Goal: Information Seeking & Learning: Learn about a topic

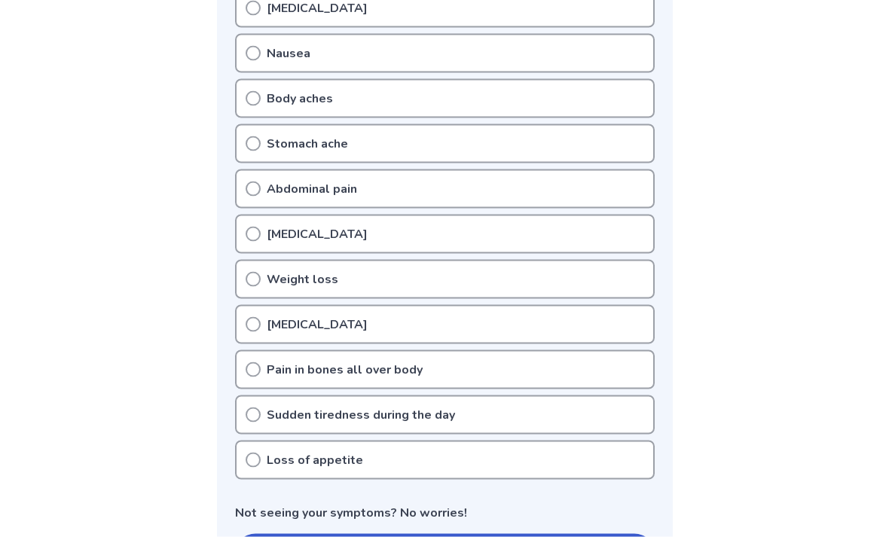
scroll to position [396, 0]
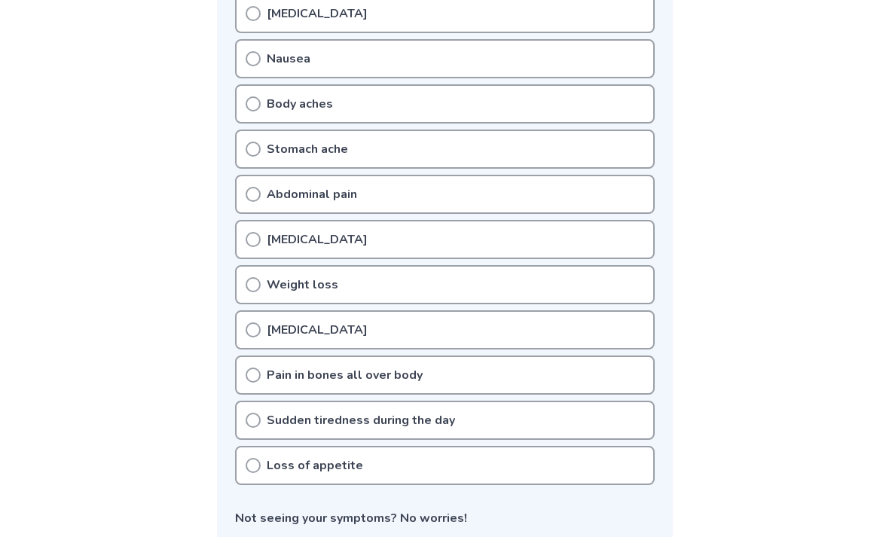
click at [483, 421] on div "Sudden tiredness during the day" at bounding box center [445, 420] width 420 height 39
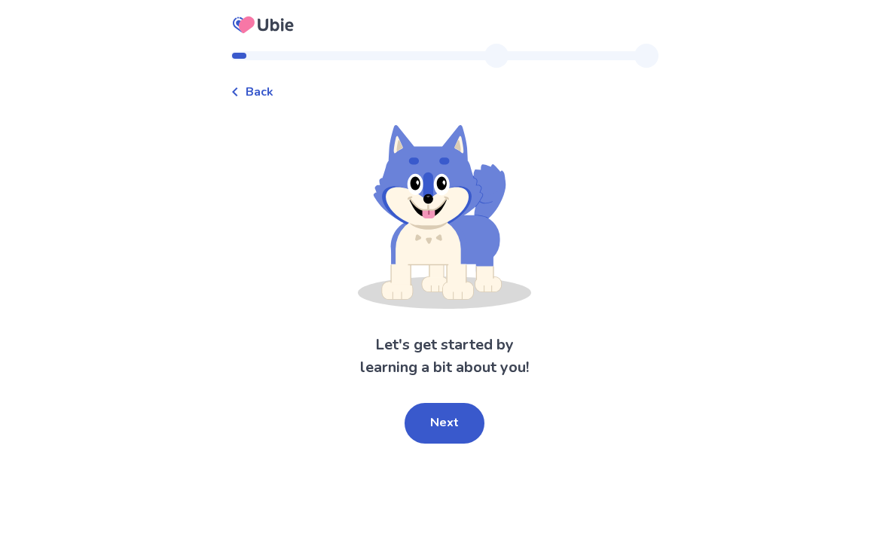
click at [439, 439] on button "Next" at bounding box center [445, 423] width 80 height 41
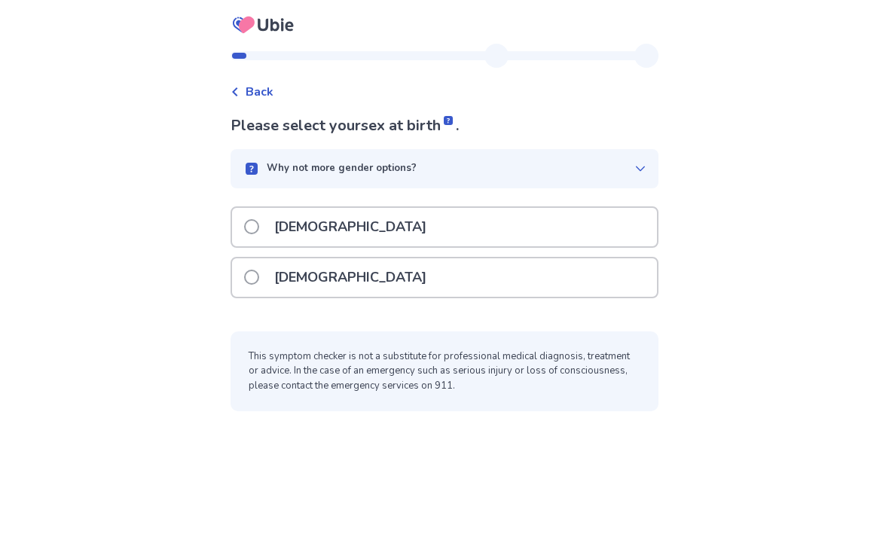
click at [534, 219] on div "Male" at bounding box center [444, 227] width 425 height 38
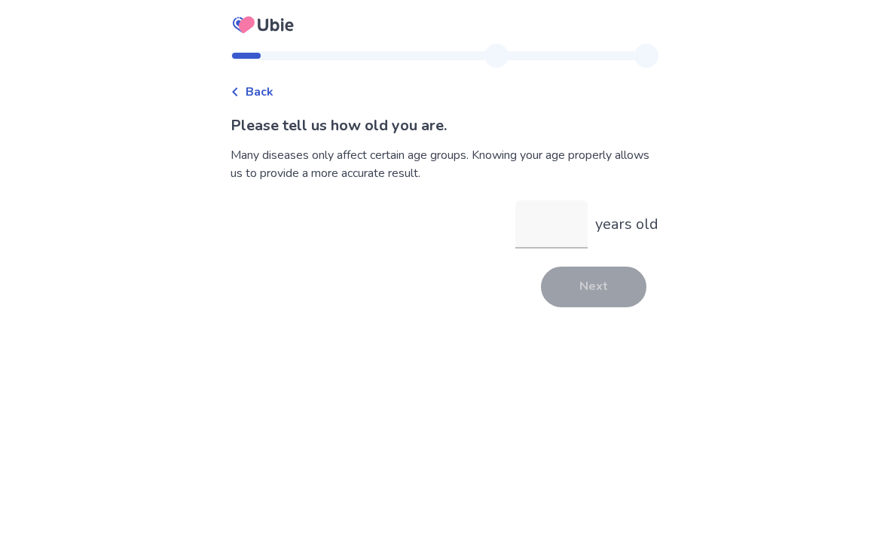
click at [541, 219] on input "years old" at bounding box center [552, 224] width 72 height 48
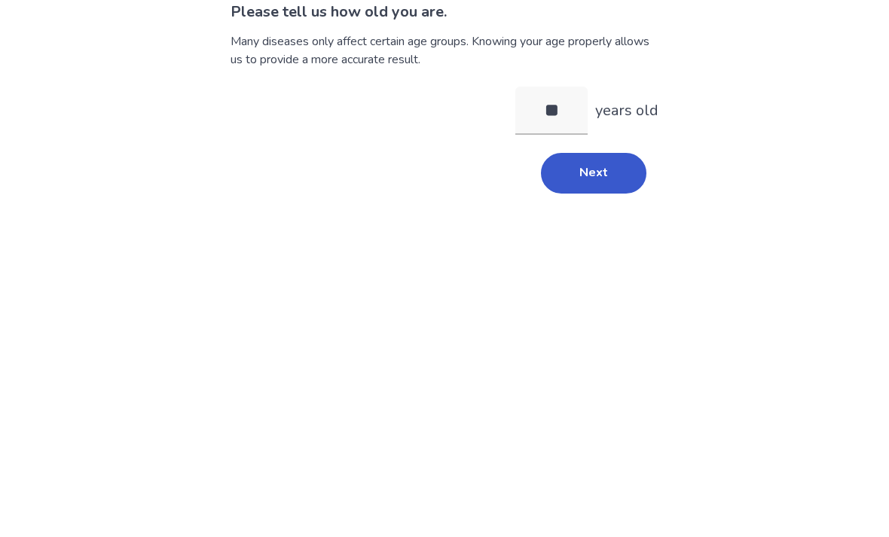
click at [601, 267] on button "Next" at bounding box center [594, 287] width 106 height 41
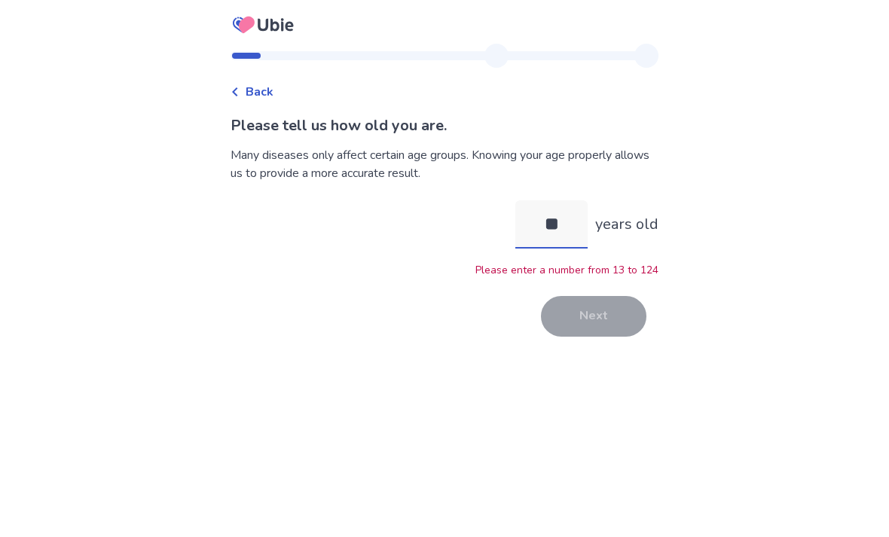
click at [563, 200] on input "**" at bounding box center [552, 224] width 72 height 48
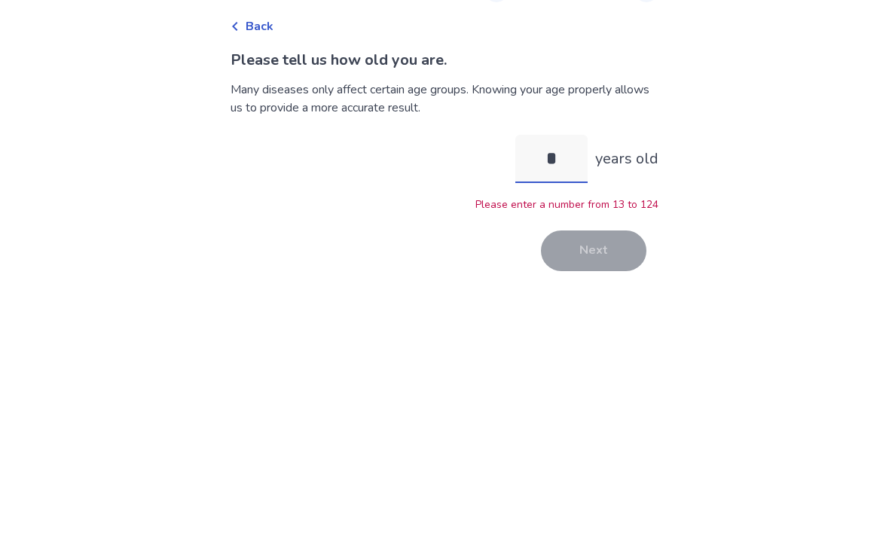
type input "**"
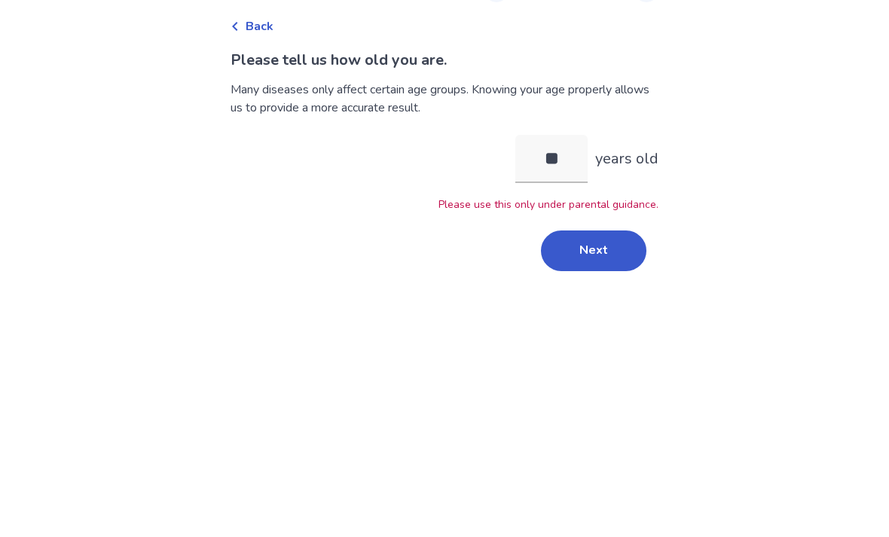
click at [598, 296] on button "Next" at bounding box center [594, 316] width 106 height 41
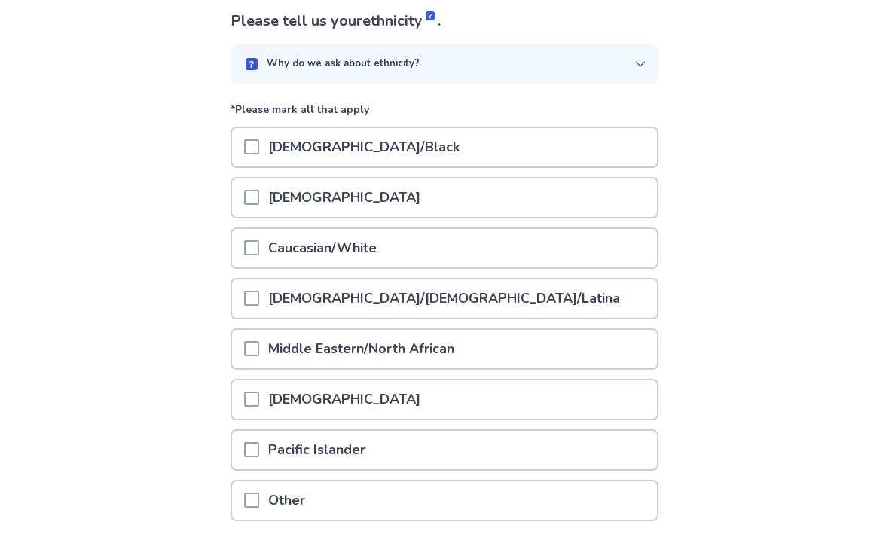
click at [509, 246] on div "Caucasian/White" at bounding box center [444, 249] width 425 height 38
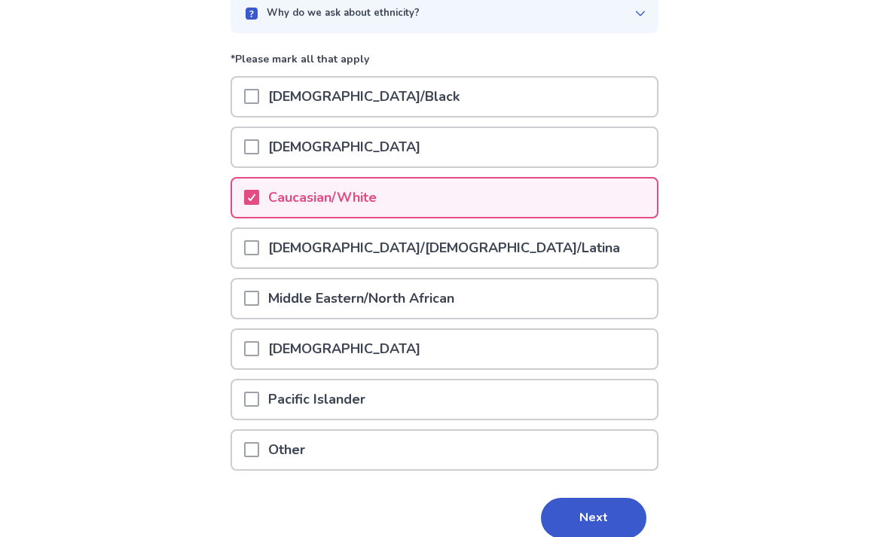
scroll to position [167, 0]
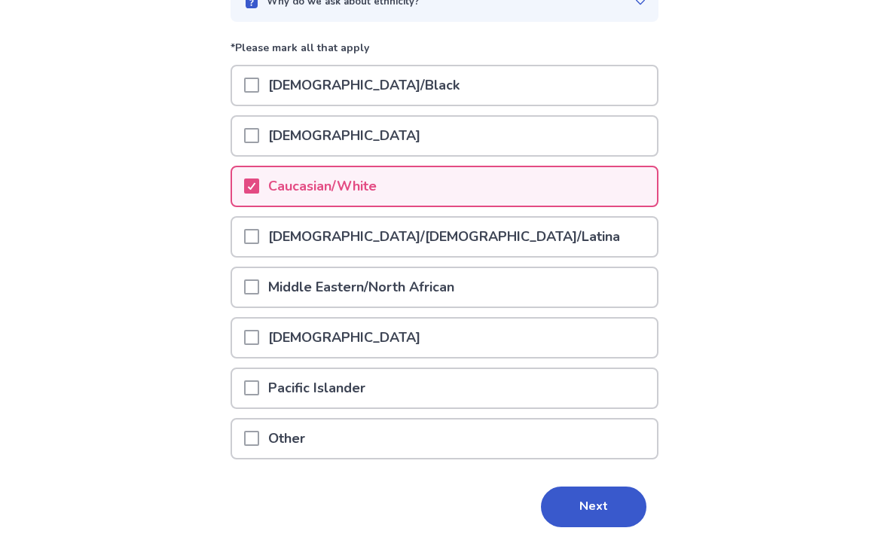
click at [606, 502] on button "Next" at bounding box center [594, 507] width 106 height 41
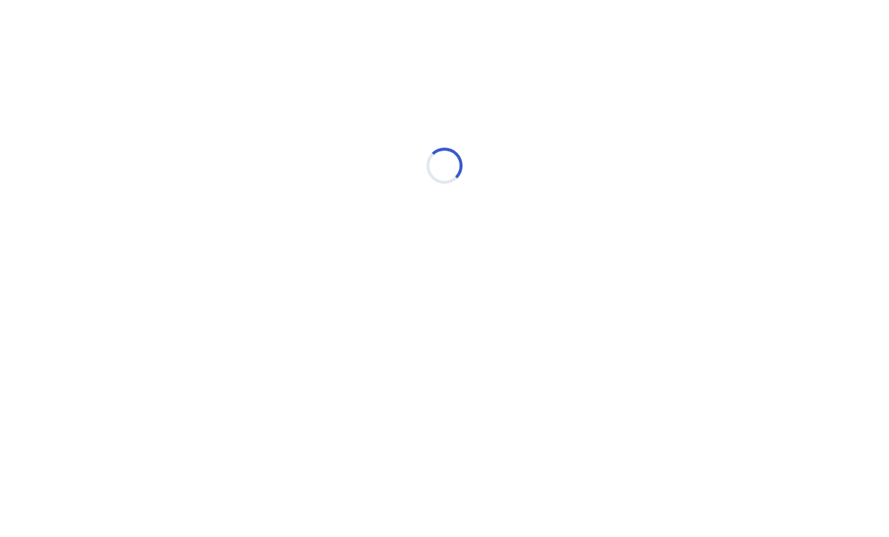
scroll to position [0, 0]
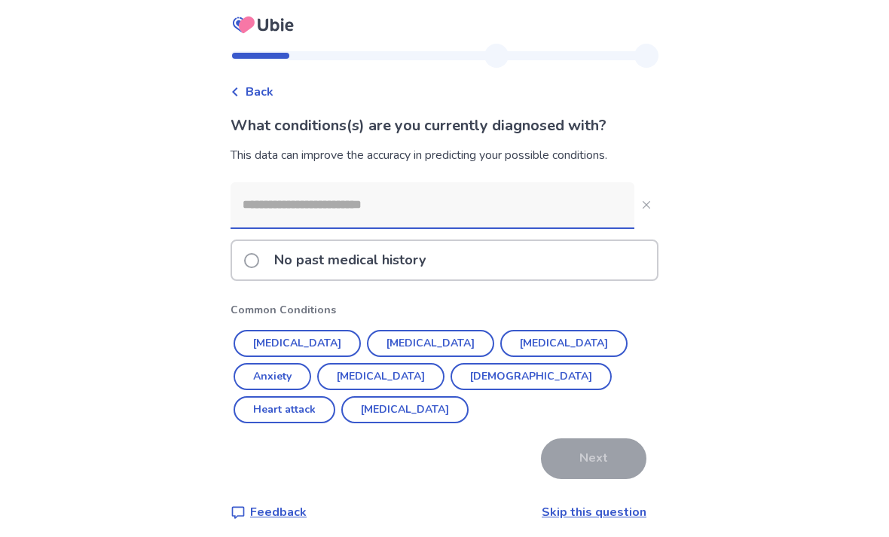
click at [500, 344] on button "Depression" at bounding box center [563, 343] width 127 height 27
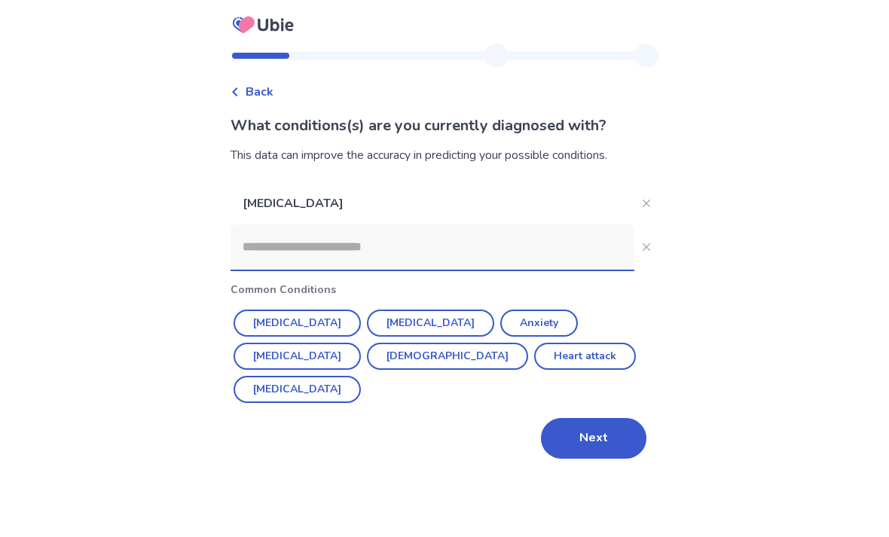
click at [500, 319] on button "Anxiety" at bounding box center [539, 323] width 78 height 27
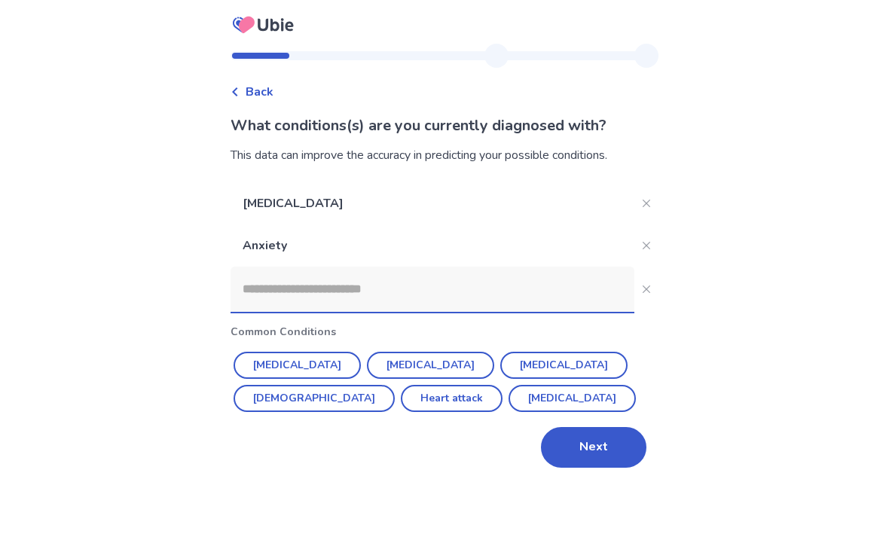
click at [509, 394] on button "ADHD" at bounding box center [572, 398] width 127 height 27
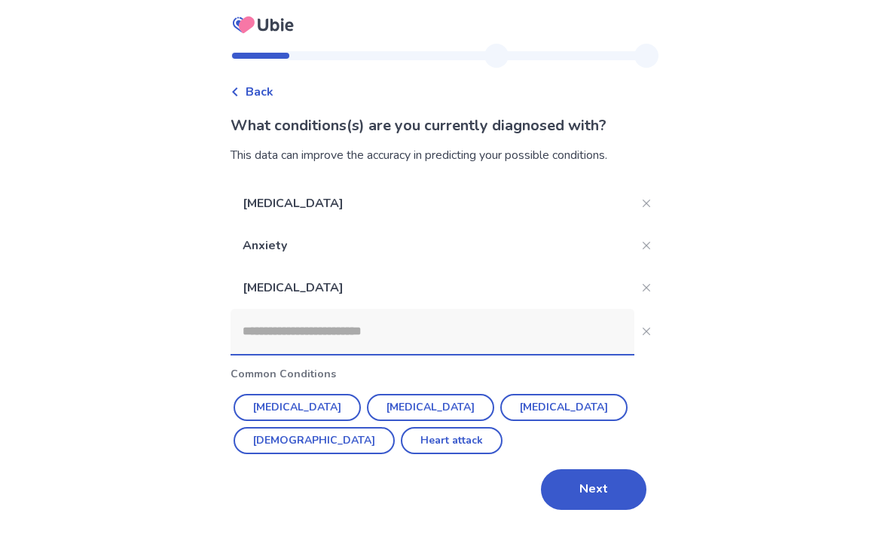
click at [583, 478] on button "Next" at bounding box center [594, 490] width 106 height 41
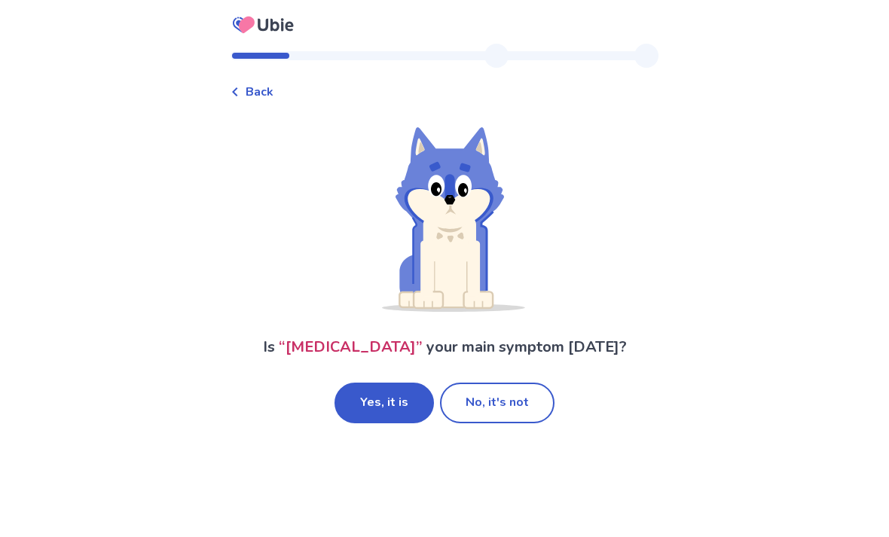
click at [399, 424] on button "Yes, it is" at bounding box center [384, 403] width 99 height 41
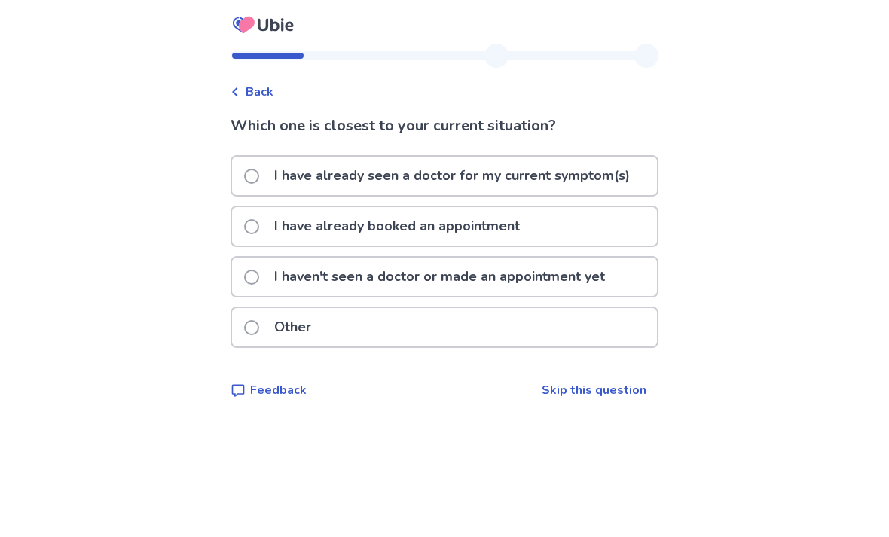
click at [588, 278] on p "I haven't seen a doctor or made an appointment yet" at bounding box center [439, 277] width 349 height 38
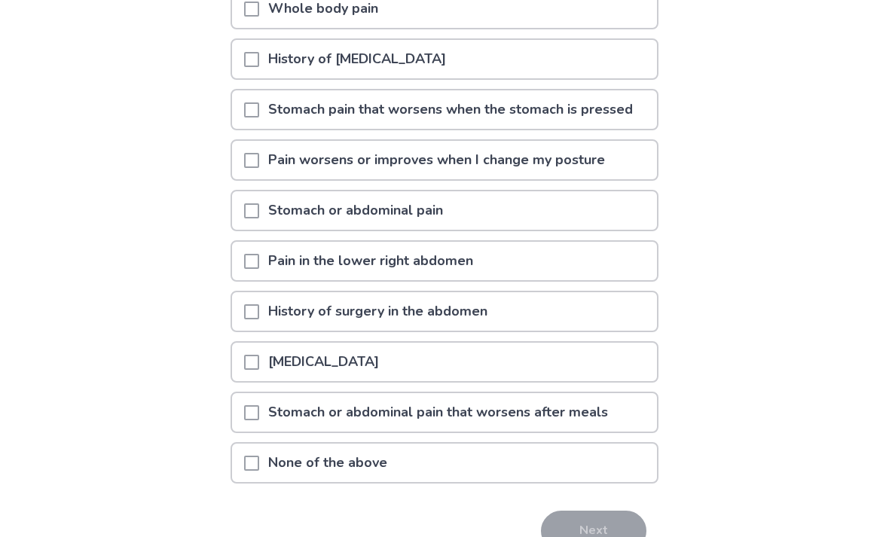
click at [461, 467] on div "None of the above" at bounding box center [444, 464] width 425 height 38
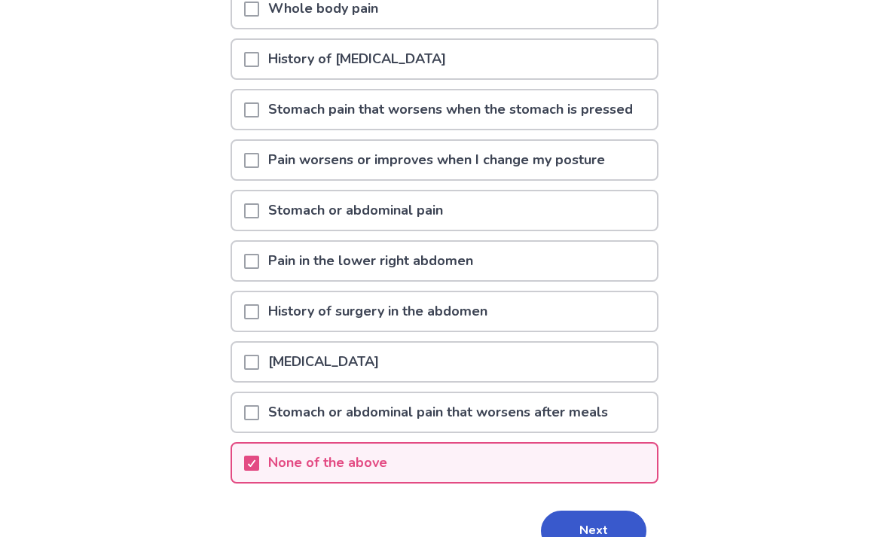
click at [562, 528] on button "Next" at bounding box center [594, 531] width 106 height 41
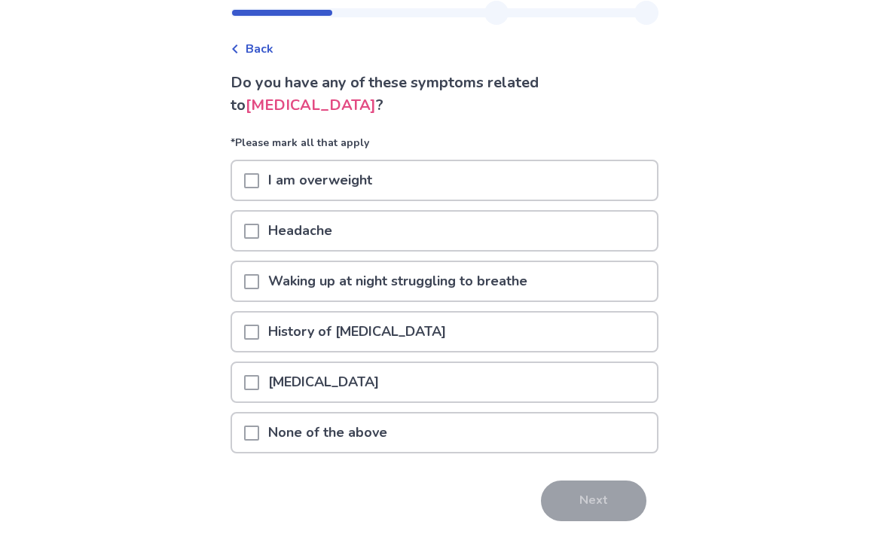
scroll to position [45, 0]
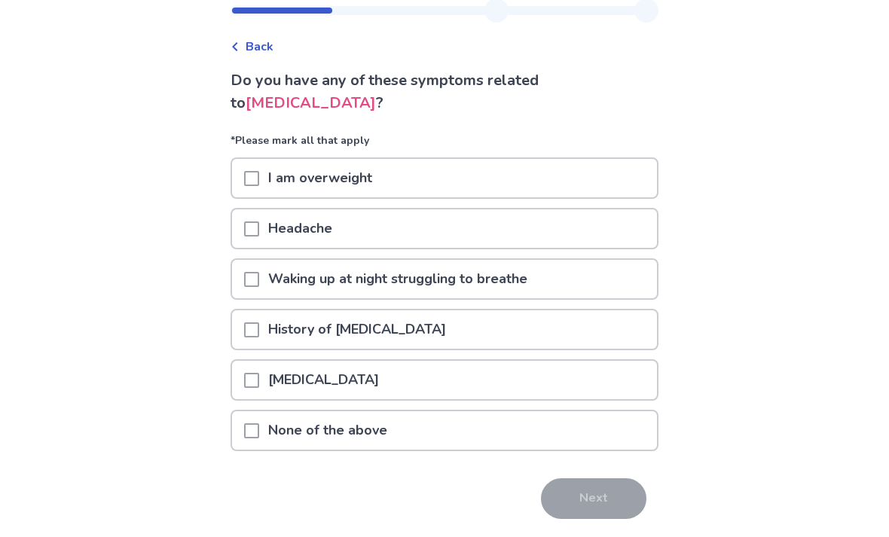
click at [546, 389] on div "Stuffy nose" at bounding box center [444, 380] width 425 height 38
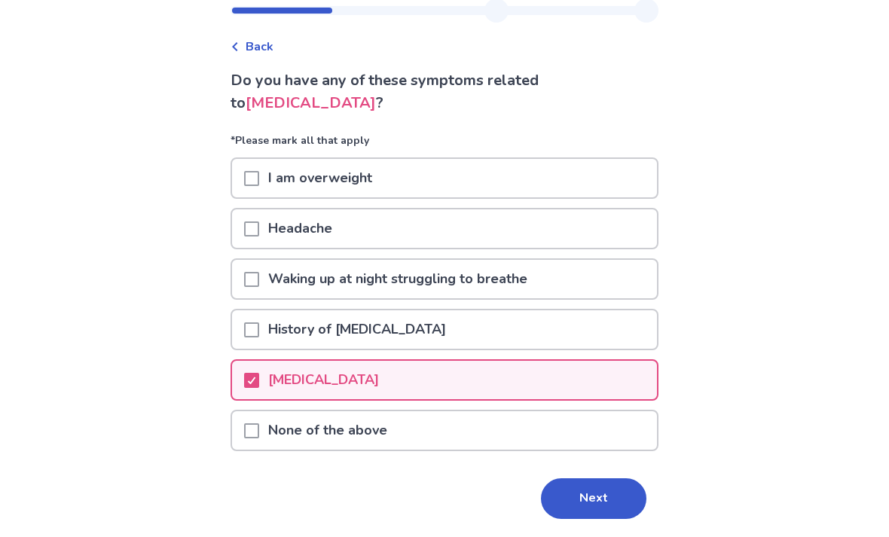
click at [511, 436] on div "None of the above" at bounding box center [444, 431] width 425 height 38
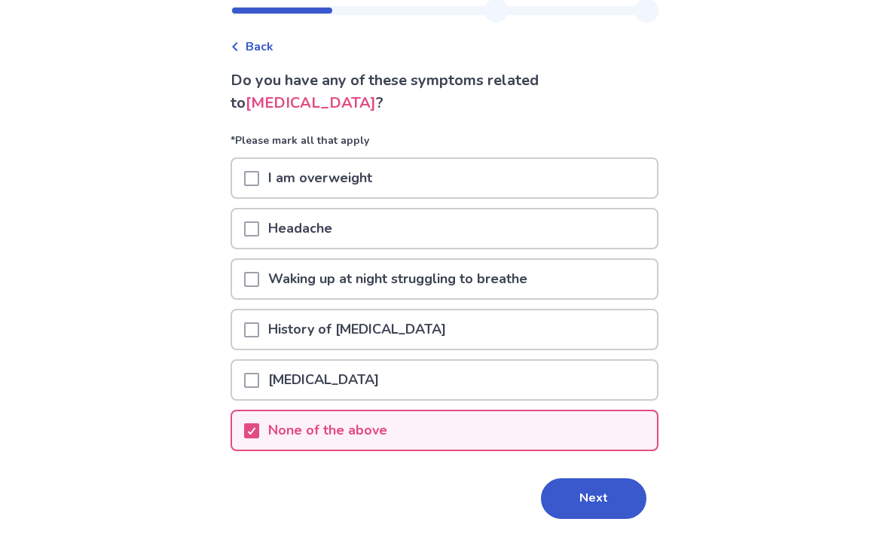
click at [552, 396] on div "Stuffy nose" at bounding box center [444, 380] width 425 height 38
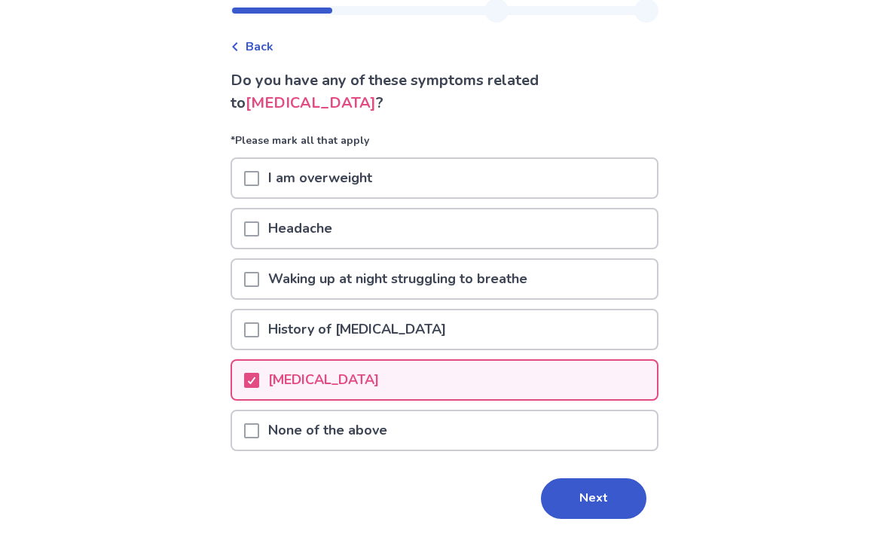
click at [572, 433] on div "None of the above" at bounding box center [444, 431] width 425 height 38
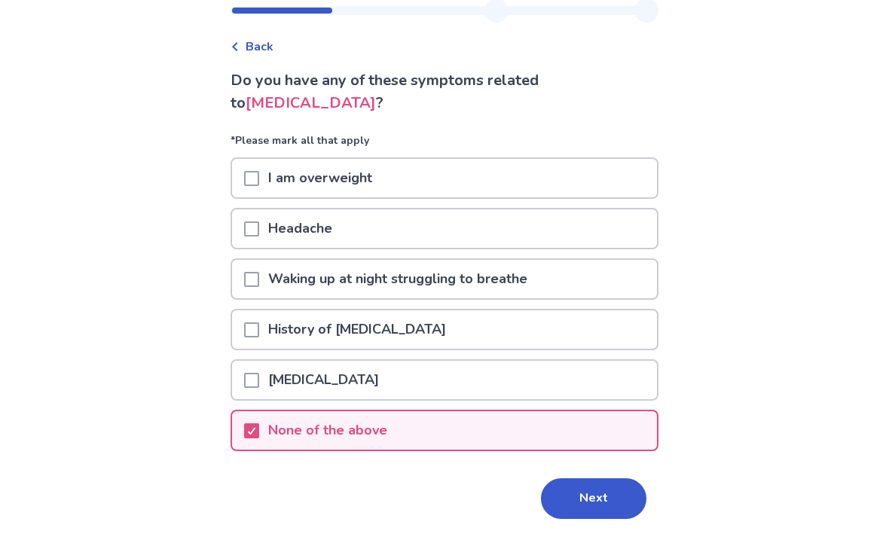
click at [580, 392] on div "Stuffy nose" at bounding box center [444, 380] width 425 height 38
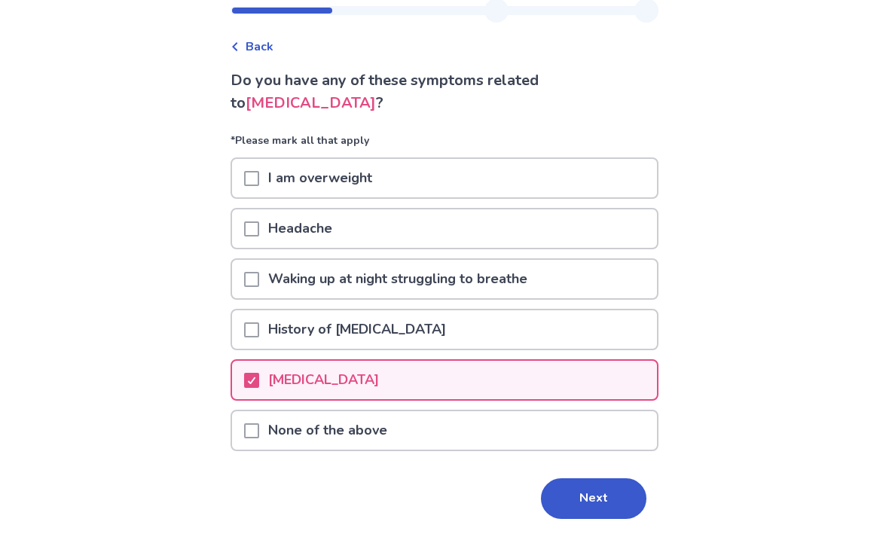
click at [565, 448] on div "None of the above" at bounding box center [444, 431] width 425 height 38
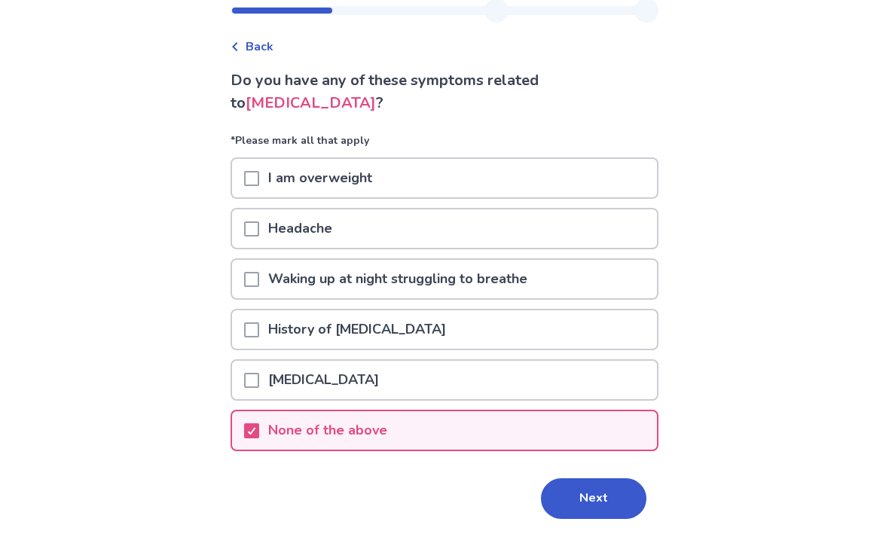
click at [583, 488] on button "Next" at bounding box center [594, 499] width 106 height 41
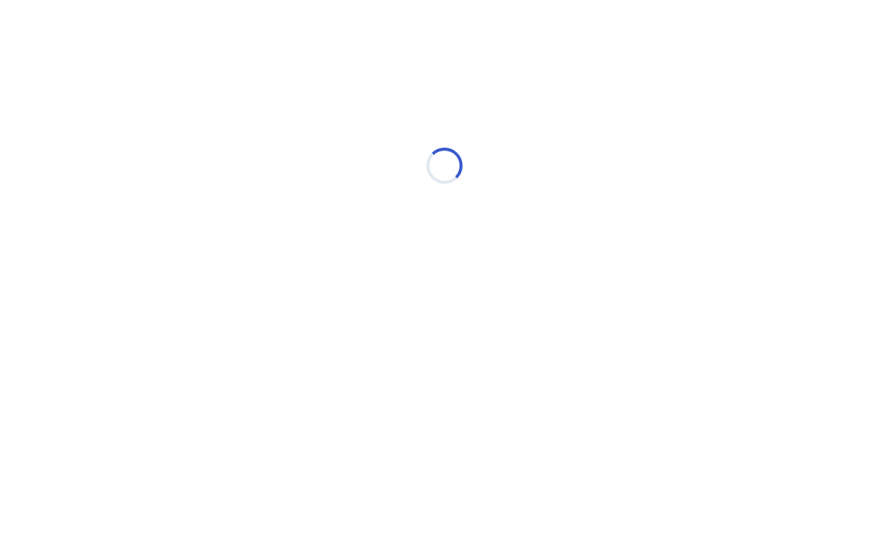
select select "*"
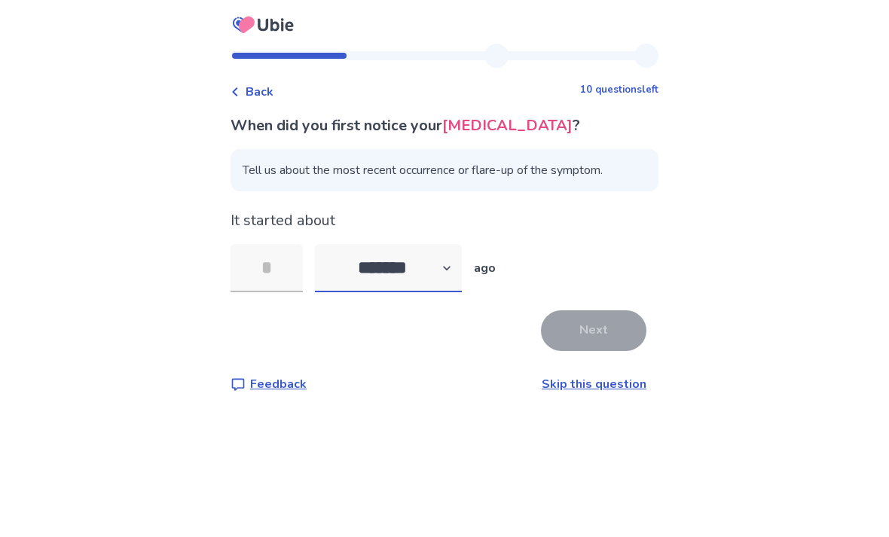
click at [397, 292] on select "******* ****** ******* ******** *******" at bounding box center [388, 268] width 147 height 48
click at [396, 292] on select "******* ****** ******* ******** *******" at bounding box center [388, 268] width 147 height 48
click at [283, 292] on input "tel" at bounding box center [267, 268] width 72 height 48
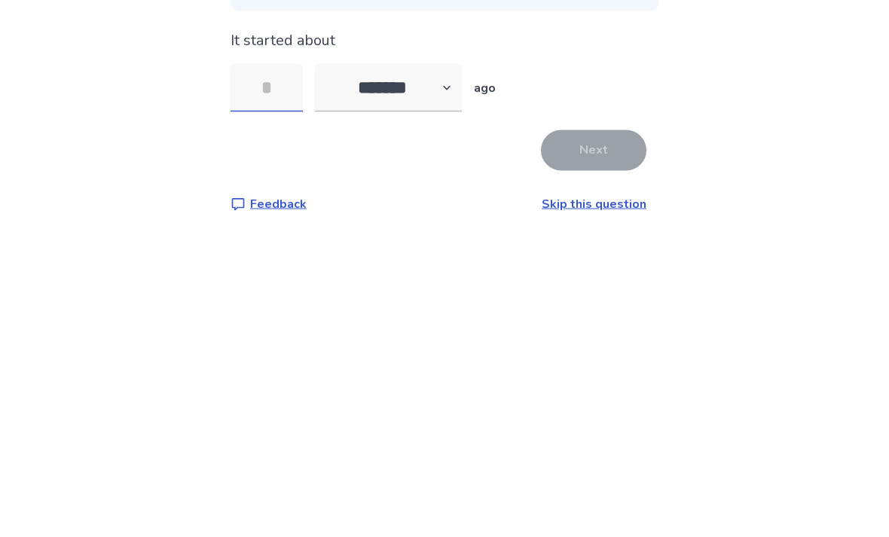
type input "*"
click at [589, 311] on button "Next" at bounding box center [594, 331] width 106 height 41
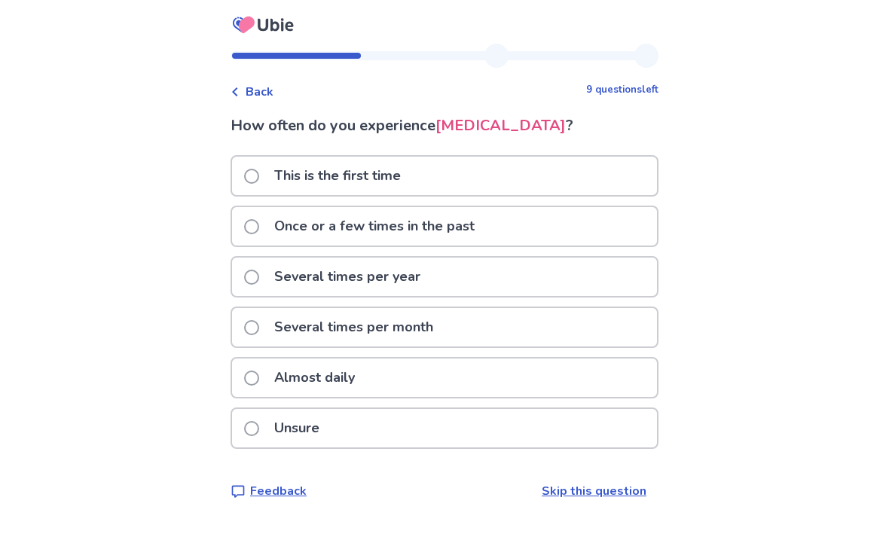
click at [290, 393] on p "Almost daily" at bounding box center [314, 378] width 99 height 38
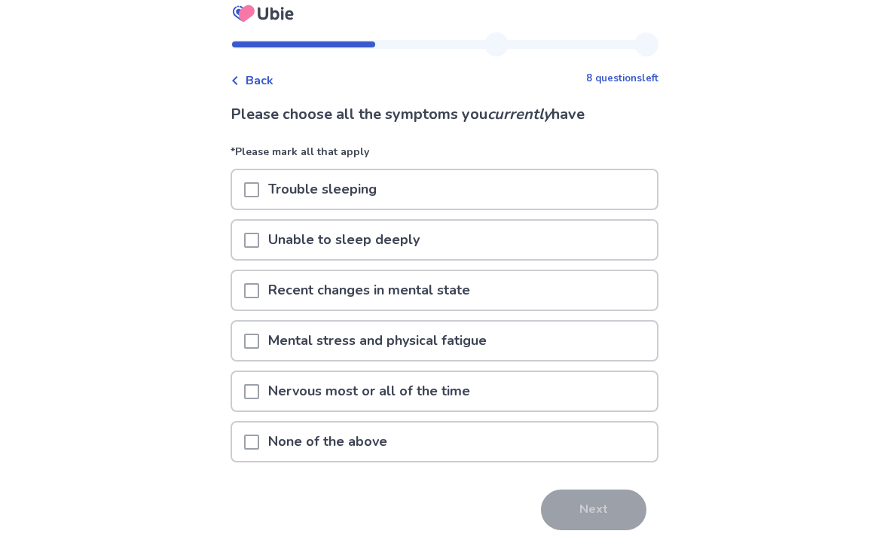
scroll to position [13, 0]
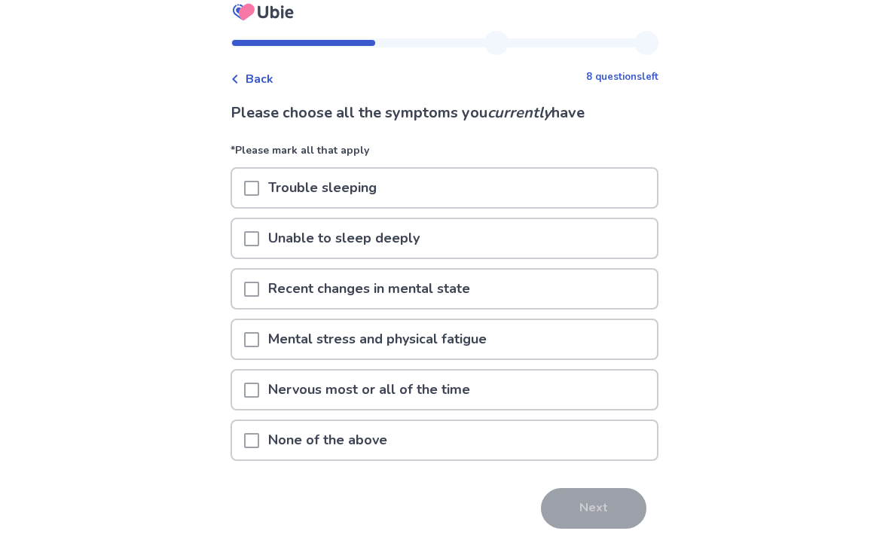
click at [547, 186] on div "Trouble sleeping" at bounding box center [444, 188] width 425 height 38
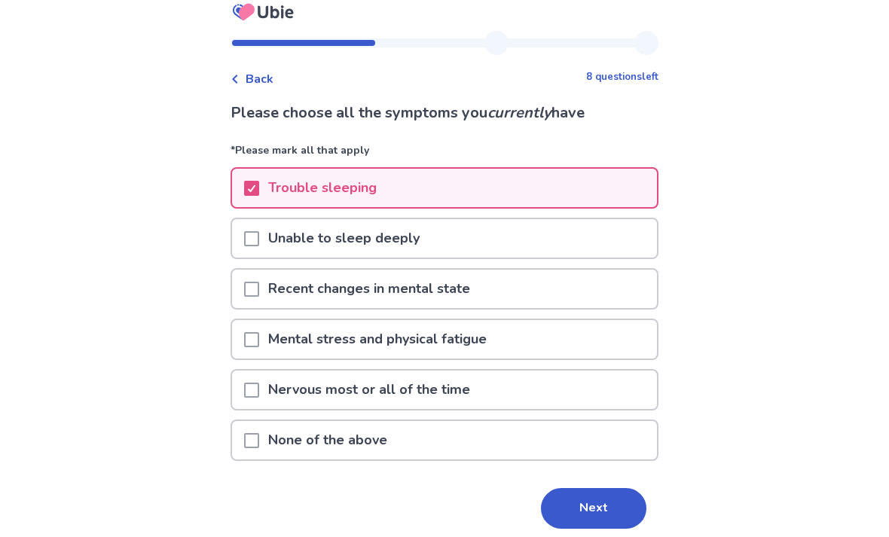
click at [575, 508] on button "Next" at bounding box center [594, 508] width 106 height 41
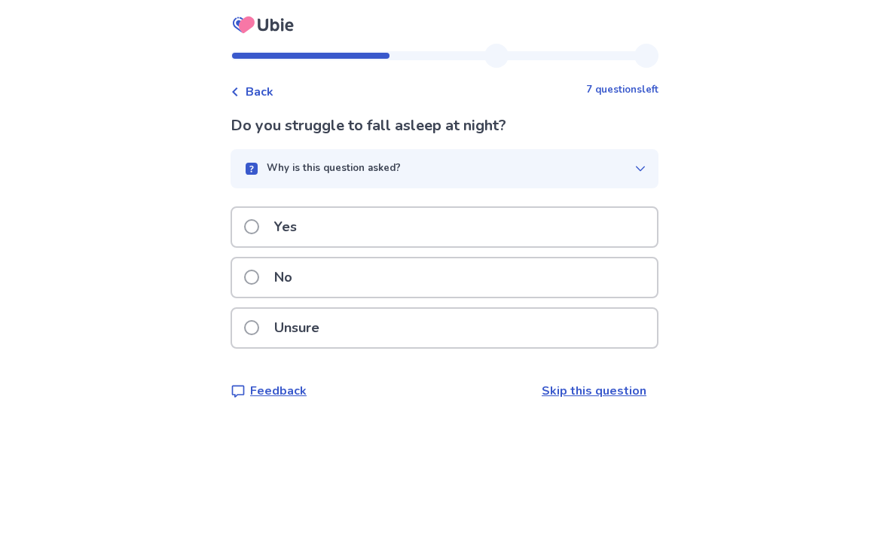
click at [519, 335] on div "Unsure" at bounding box center [444, 328] width 425 height 38
click at [483, 332] on div "Unsure" at bounding box center [444, 328] width 425 height 38
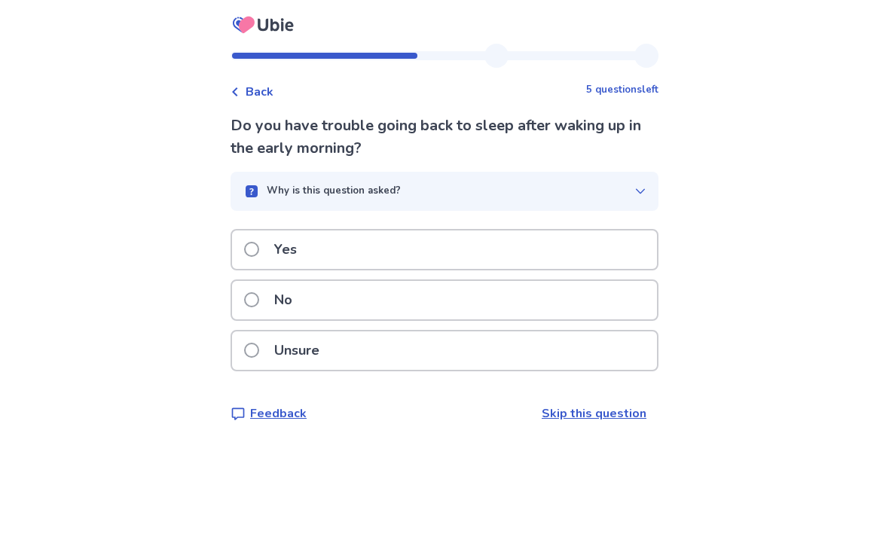
click at [509, 243] on div "Yes" at bounding box center [444, 250] width 425 height 38
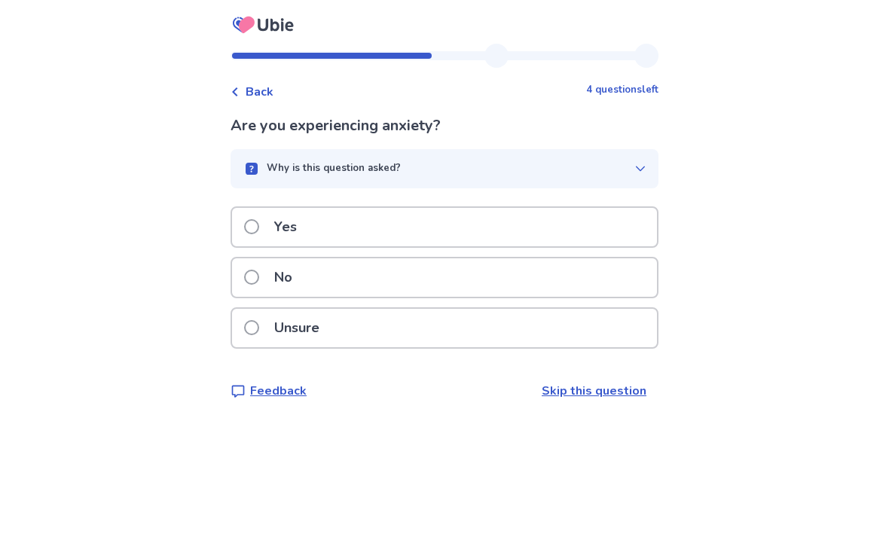
click at [526, 230] on div "Yes" at bounding box center [444, 227] width 425 height 38
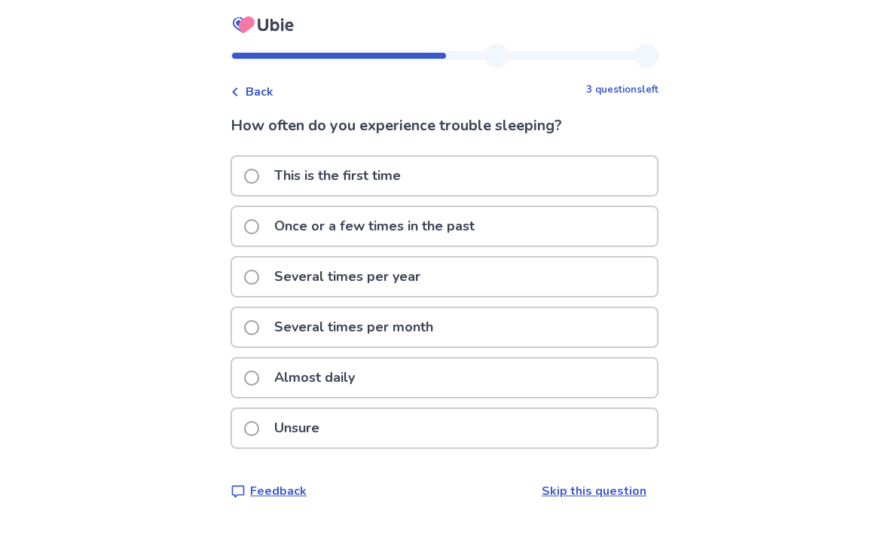
click at [443, 371] on div "Almost daily" at bounding box center [444, 378] width 425 height 38
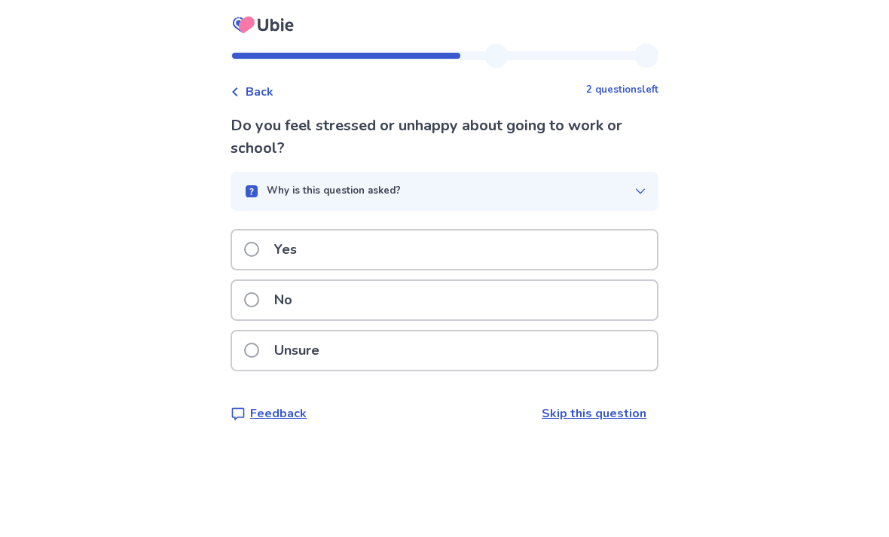
click at [601, 249] on div "Yes" at bounding box center [444, 250] width 425 height 38
click at [439, 302] on div "No" at bounding box center [444, 300] width 425 height 38
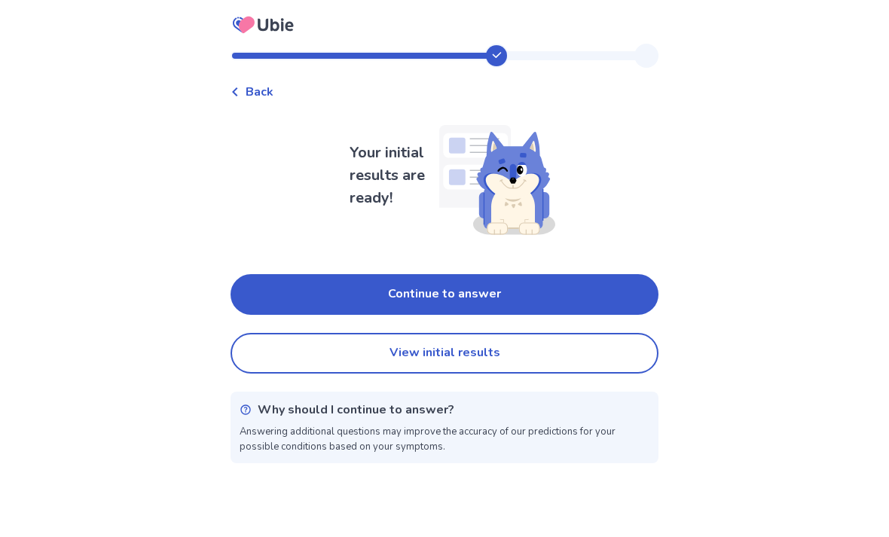
click at [602, 296] on button "Continue to answer" at bounding box center [445, 294] width 428 height 41
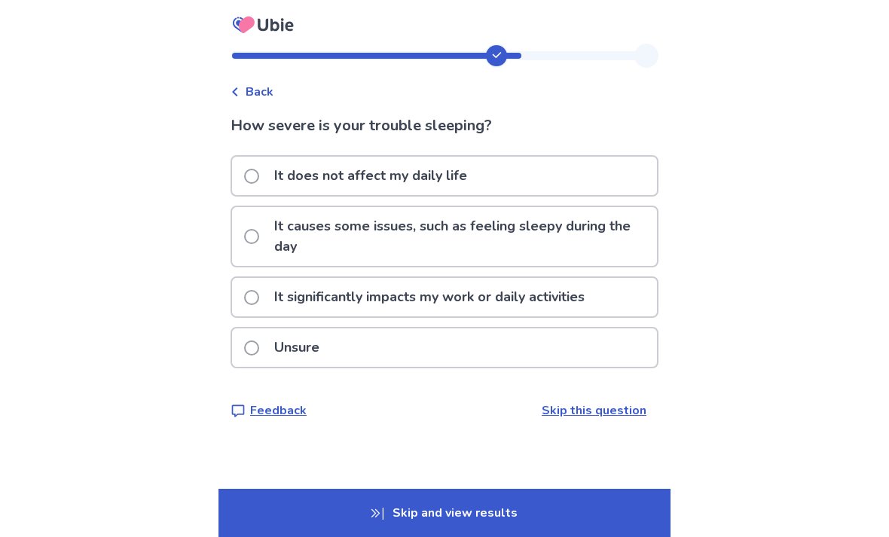
click at [589, 229] on p "It causes some issues, such as feeling sleepy during the day" at bounding box center [461, 236] width 392 height 59
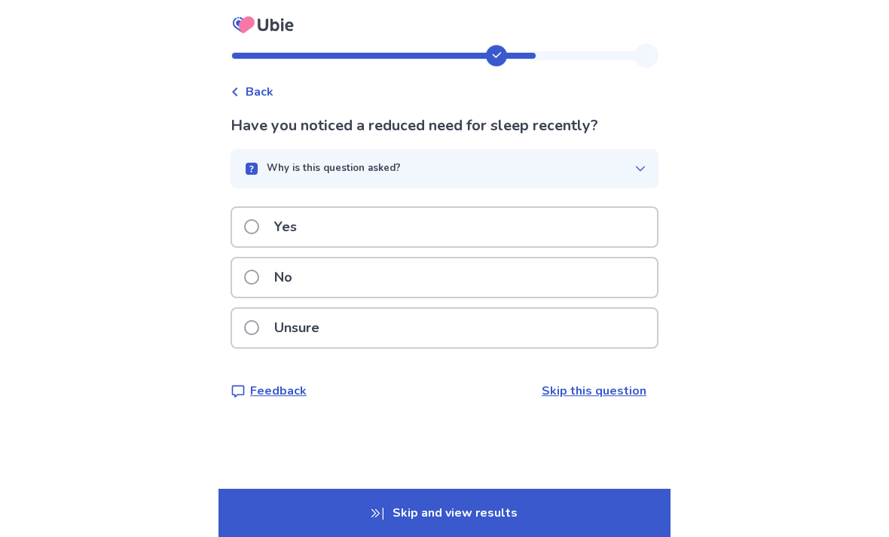
click at [481, 343] on div "Unsure" at bounding box center [444, 328] width 425 height 38
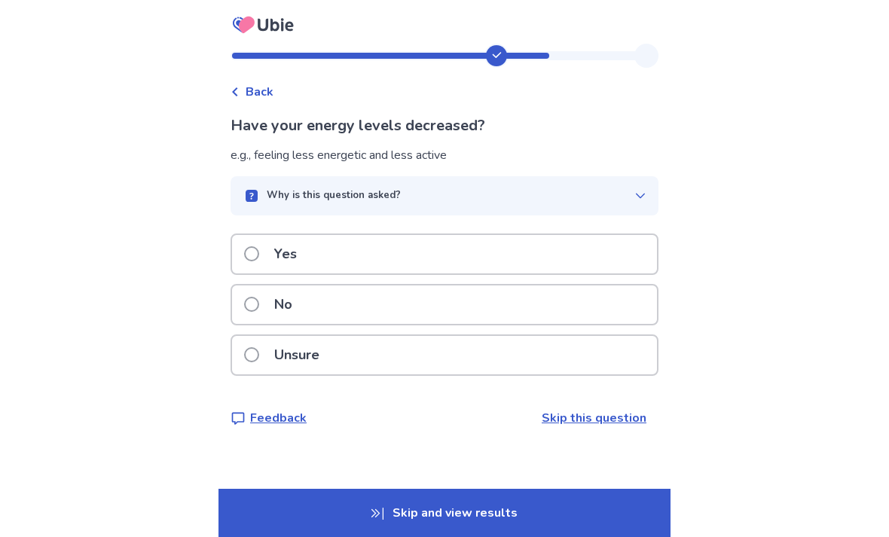
click at [477, 308] on div "No" at bounding box center [444, 305] width 425 height 38
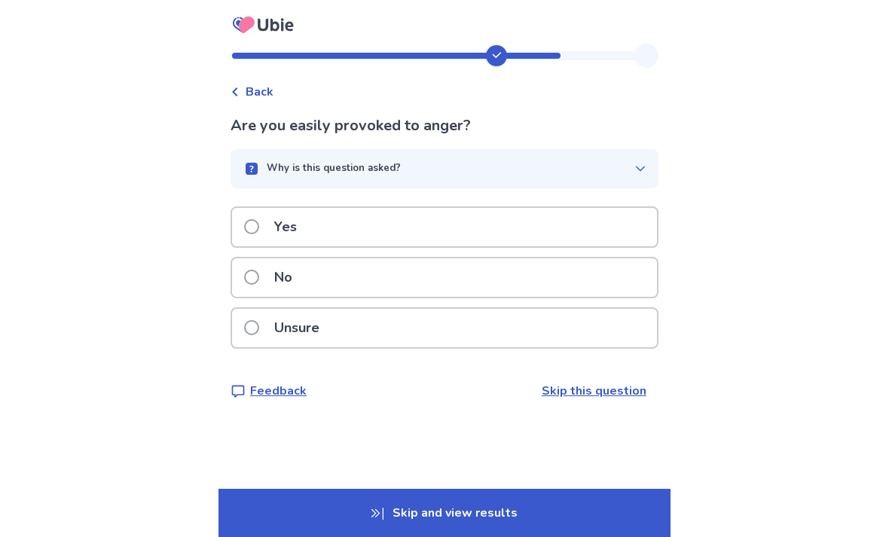
click at [464, 230] on div "Yes" at bounding box center [444, 227] width 425 height 38
click at [553, 217] on div "Yes" at bounding box center [444, 227] width 425 height 38
click at [581, 229] on div "Yes" at bounding box center [444, 227] width 425 height 38
click at [552, 223] on div "Yes" at bounding box center [444, 227] width 425 height 38
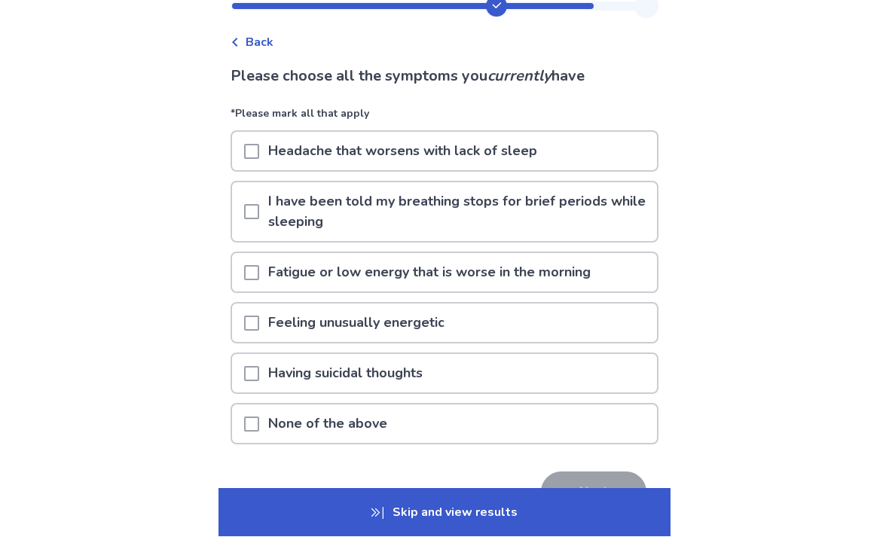
scroll to position [51, 0]
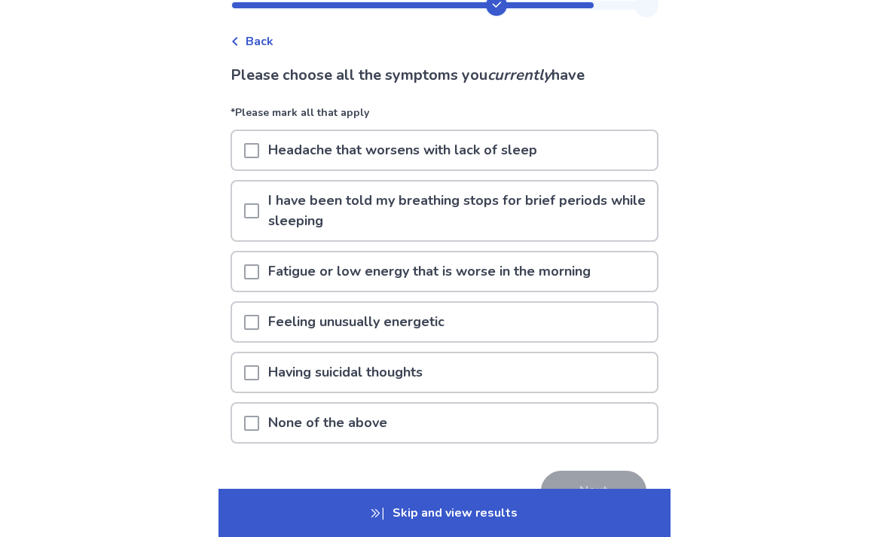
click at [396, 428] on p "None of the above" at bounding box center [327, 423] width 137 height 38
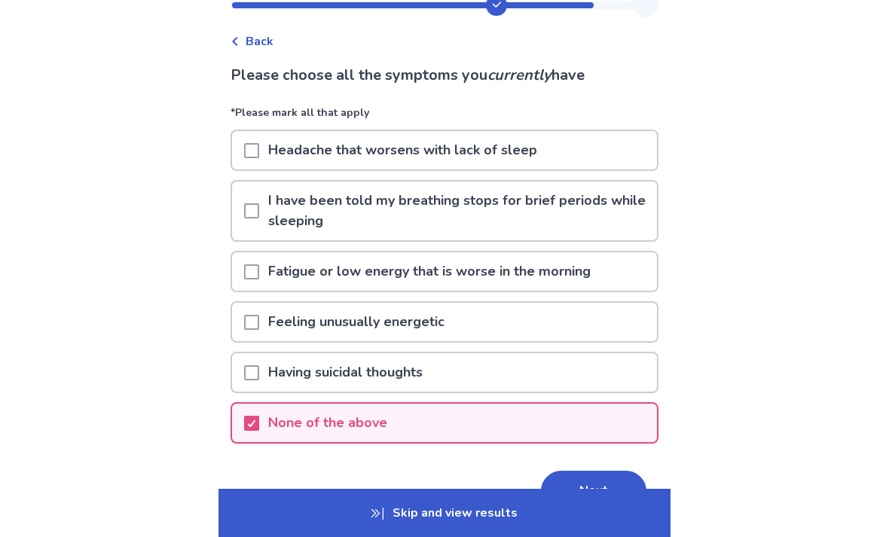
click at [585, 494] on button "Next" at bounding box center [594, 491] width 106 height 41
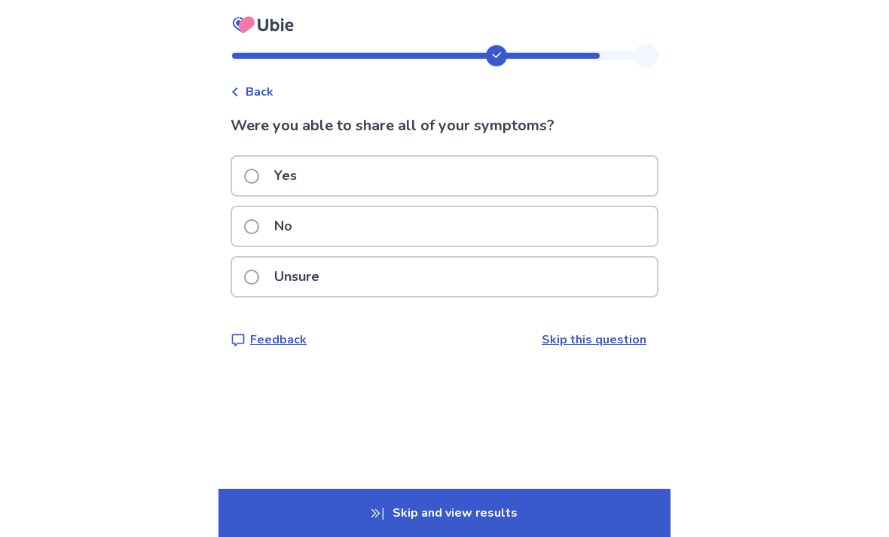
click at [578, 294] on div "Unsure" at bounding box center [444, 277] width 425 height 38
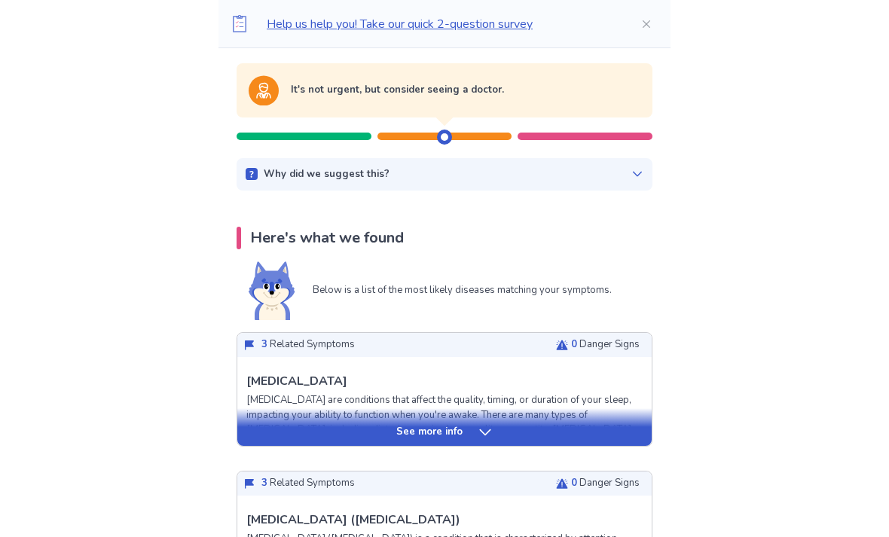
scroll to position [150, 0]
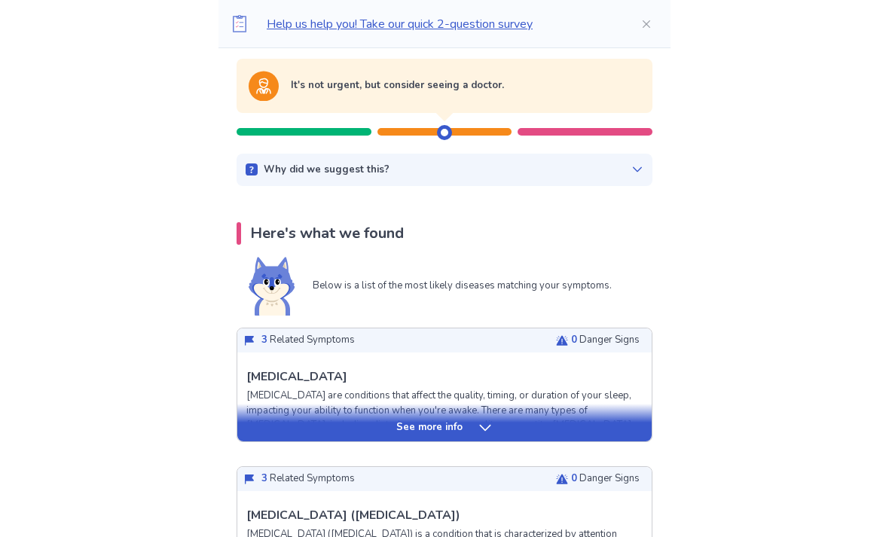
click at [594, 433] on div "See more info" at bounding box center [444, 428] width 415 height 15
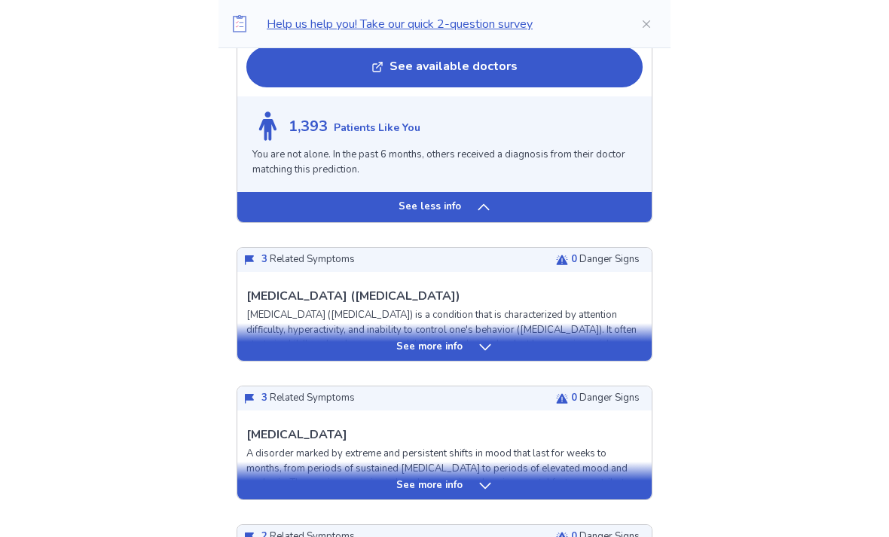
scroll to position [1490, 0]
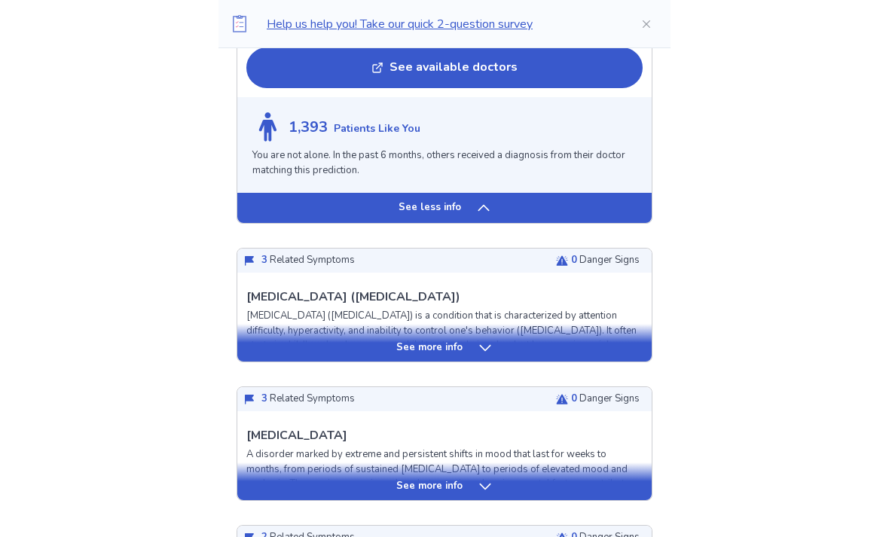
click at [605, 326] on div "See more info" at bounding box center [444, 343] width 415 height 38
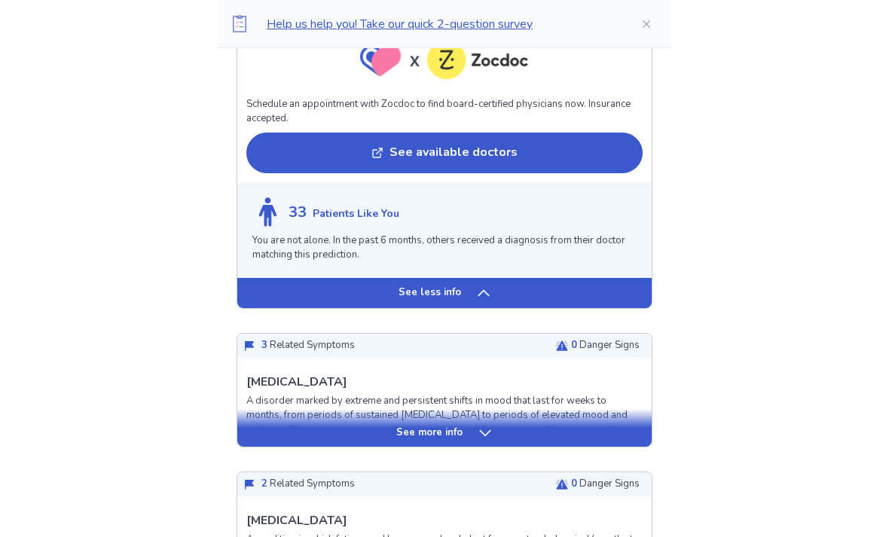
scroll to position [2656, 0]
click at [610, 426] on div "See more info" at bounding box center [444, 433] width 415 height 15
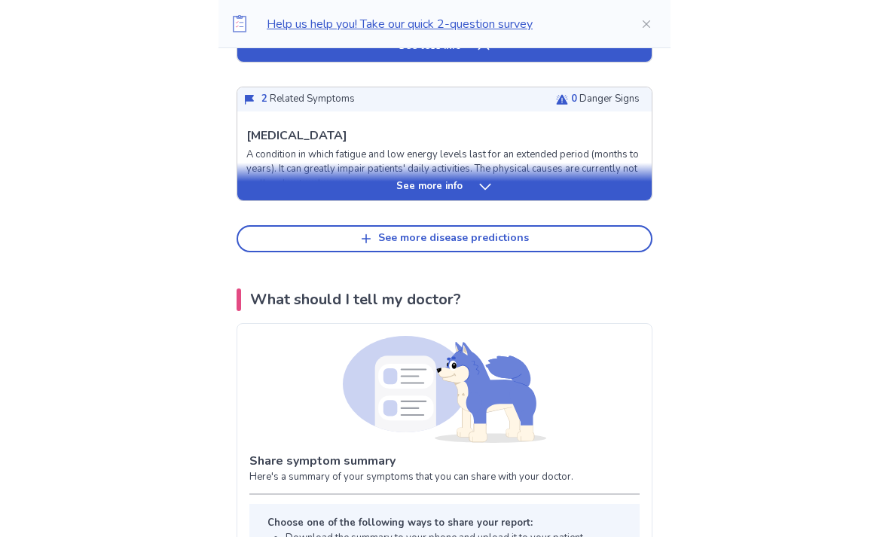
click at [585, 180] on div "See more info" at bounding box center [444, 187] width 415 height 15
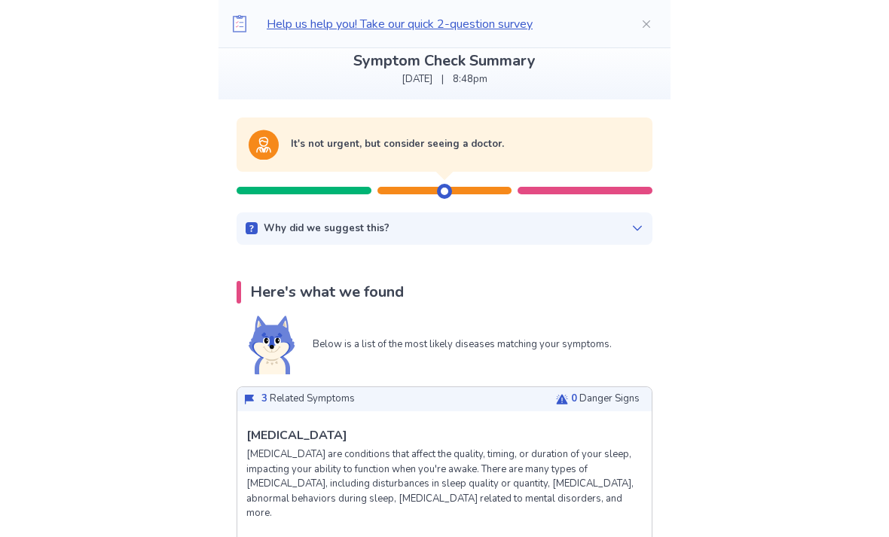
scroll to position [0, 0]
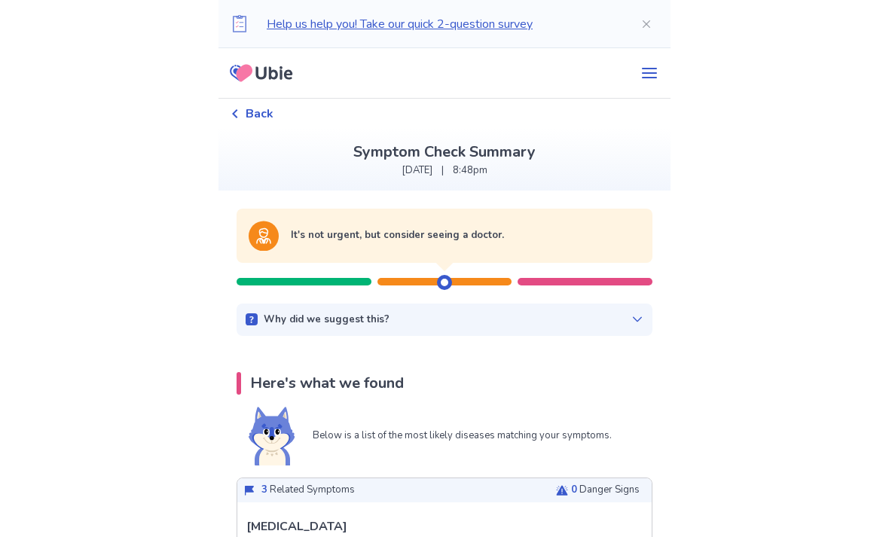
click at [302, 317] on p "Why did we suggest this?" at bounding box center [327, 320] width 126 height 15
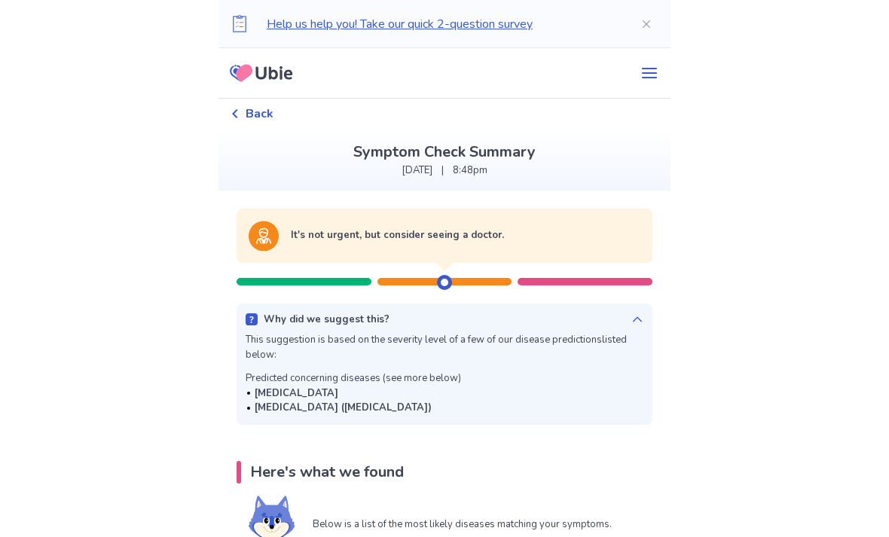
click at [634, 311] on div "Why did we suggest this? This suggestion is based on the severity level of a fe…" at bounding box center [445, 364] width 416 height 121
